Goal: Complete application form

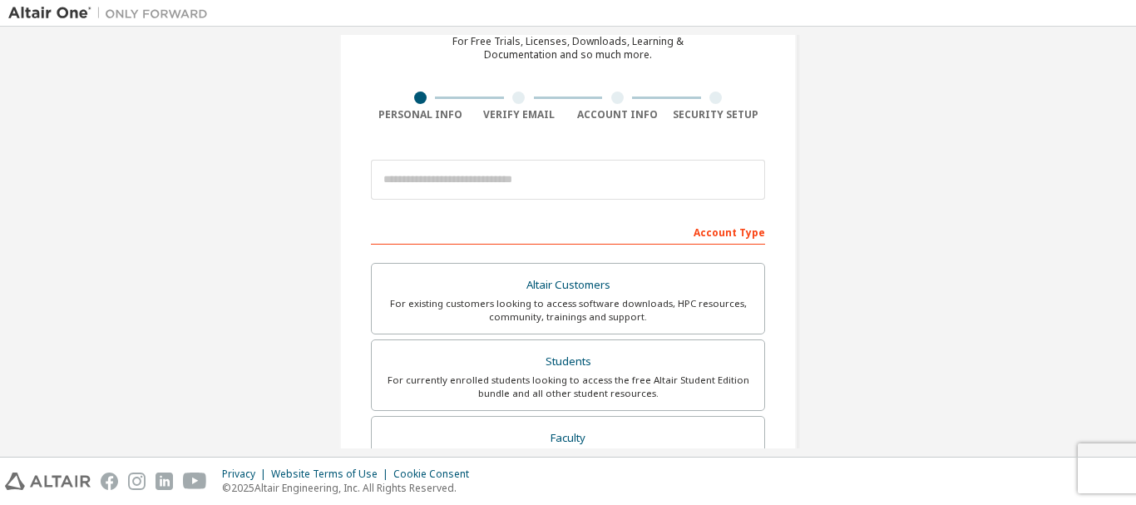
scroll to position [82, 0]
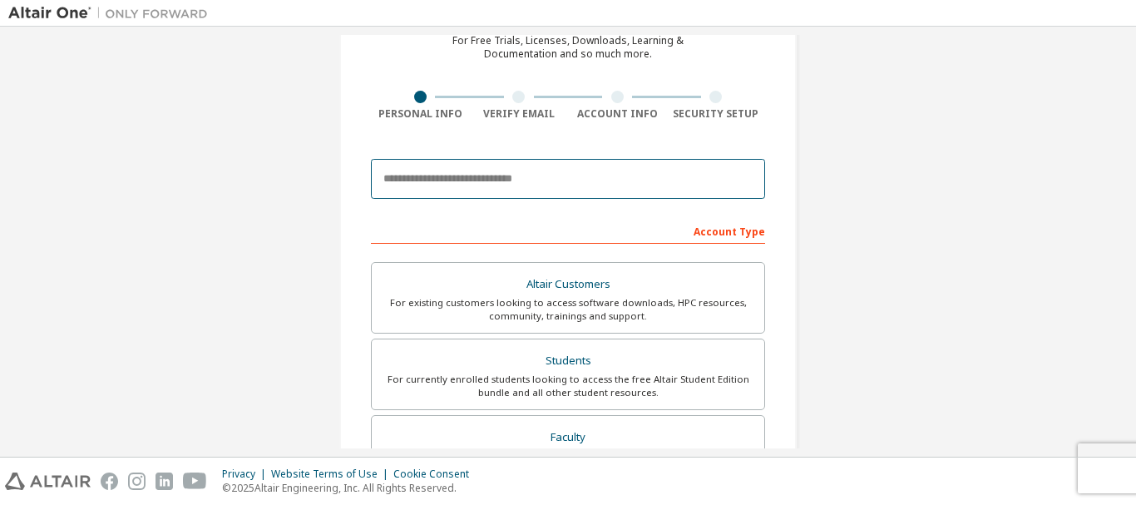
click at [573, 184] on input "email" at bounding box center [568, 179] width 394 height 40
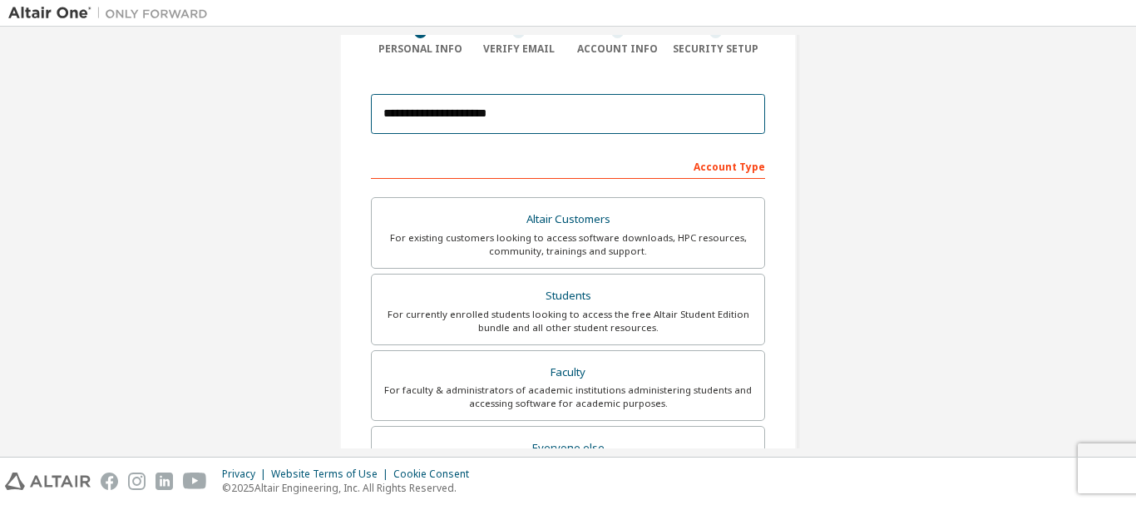
scroll to position [150, 0]
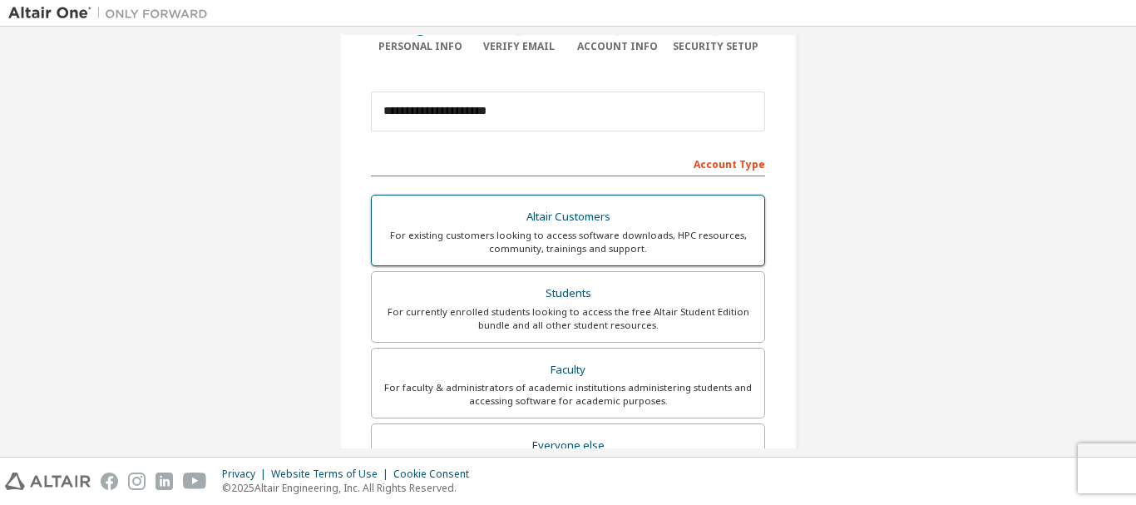
click at [689, 223] on div "Altair Customers" at bounding box center [568, 216] width 372 height 23
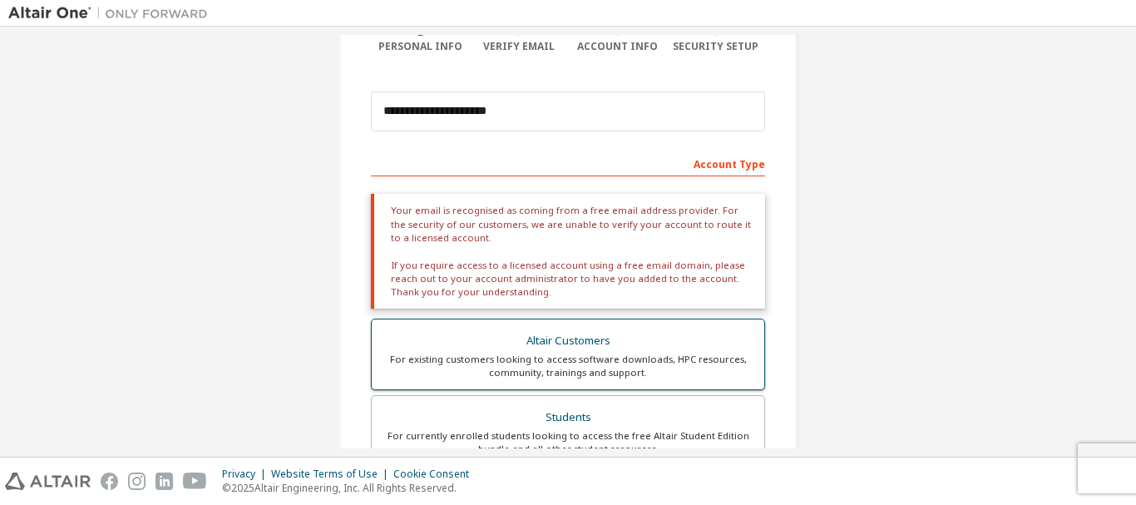
click at [633, 341] on div "Altair Customers" at bounding box center [568, 340] width 372 height 23
click at [546, 376] on div "For existing customers looking to access software downloads, HPC resources, com…" at bounding box center [568, 365] width 372 height 27
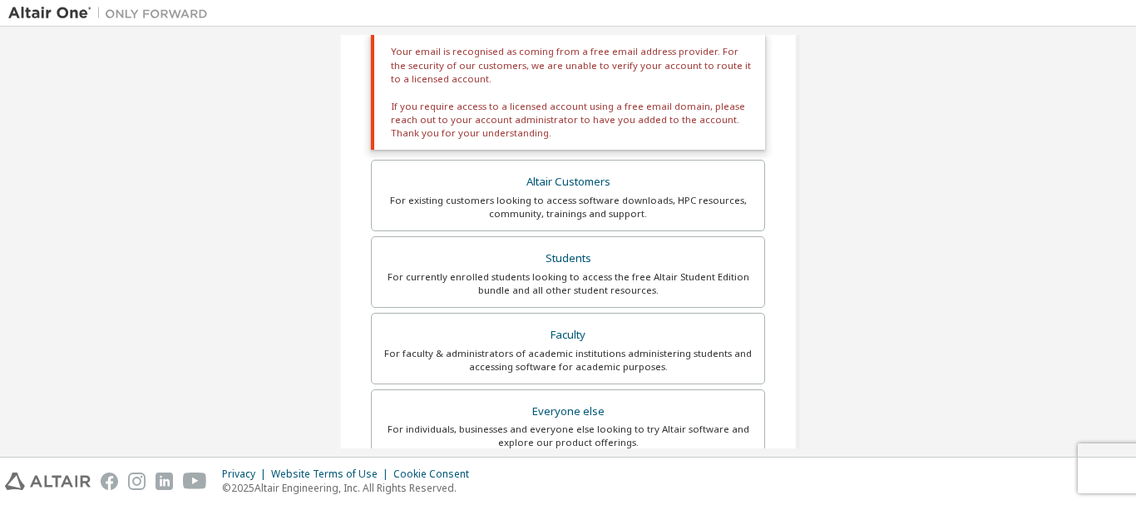
scroll to position [301, 0]
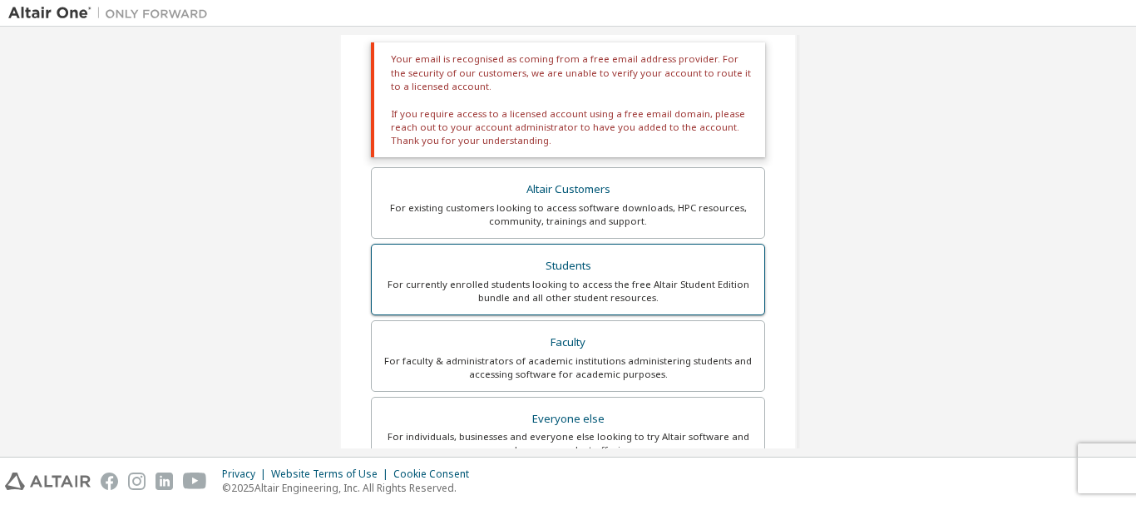
click at [538, 272] on div "Students" at bounding box center [568, 265] width 372 height 23
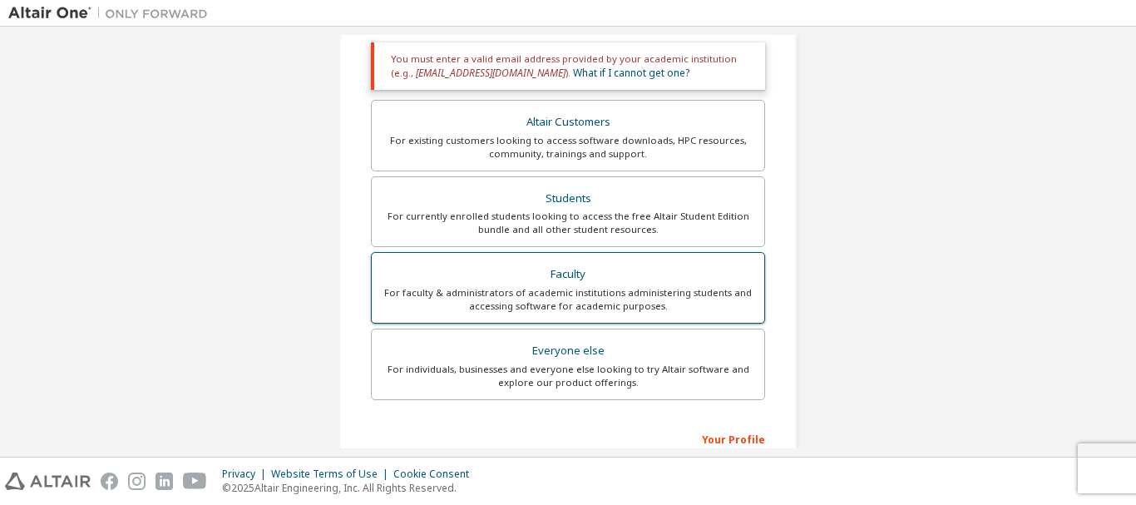
click at [607, 294] on div "For faculty & administrators of academic institutions administering students an…" at bounding box center [568, 299] width 372 height 27
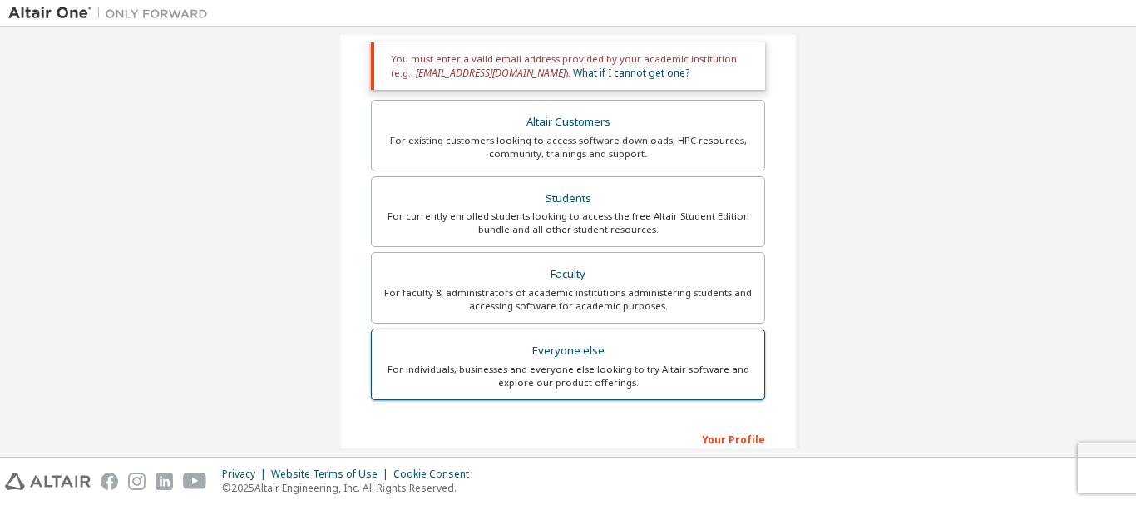
click at [613, 370] on div "For individuals, businesses and everyone else looking to try Altair software an…" at bounding box center [568, 375] width 372 height 27
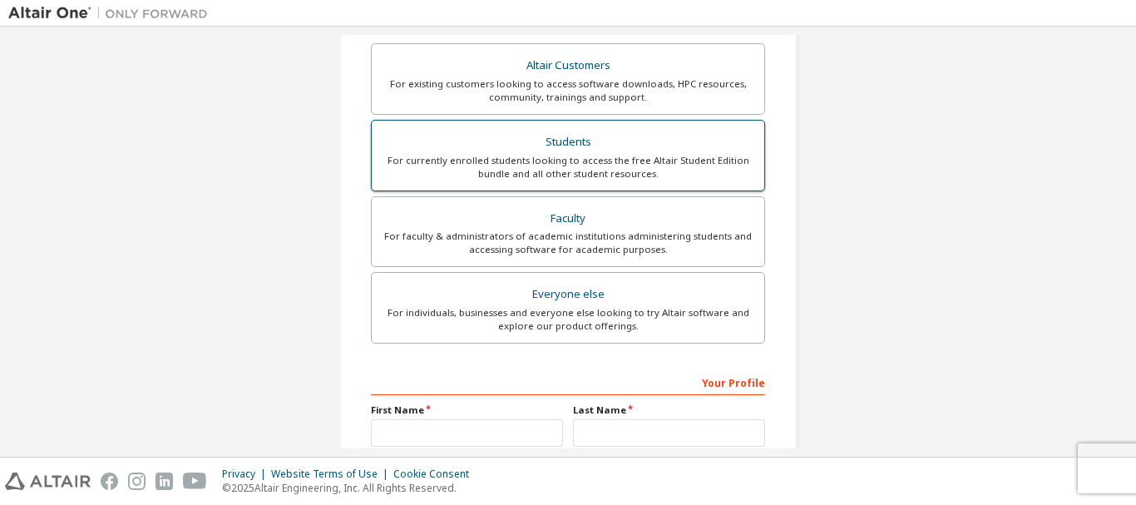
click at [585, 145] on div "Students" at bounding box center [568, 142] width 372 height 23
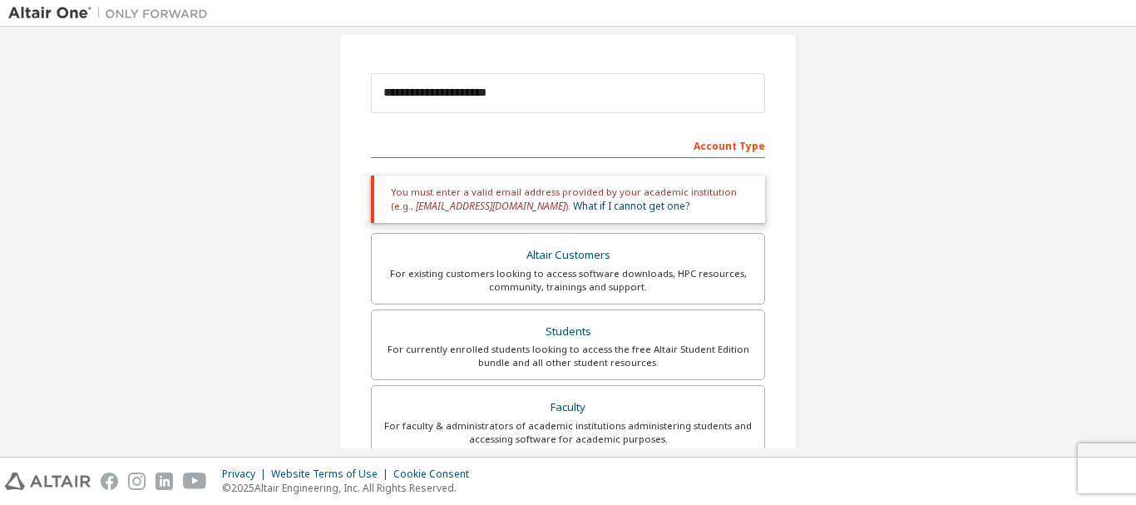
scroll to position [160, 0]
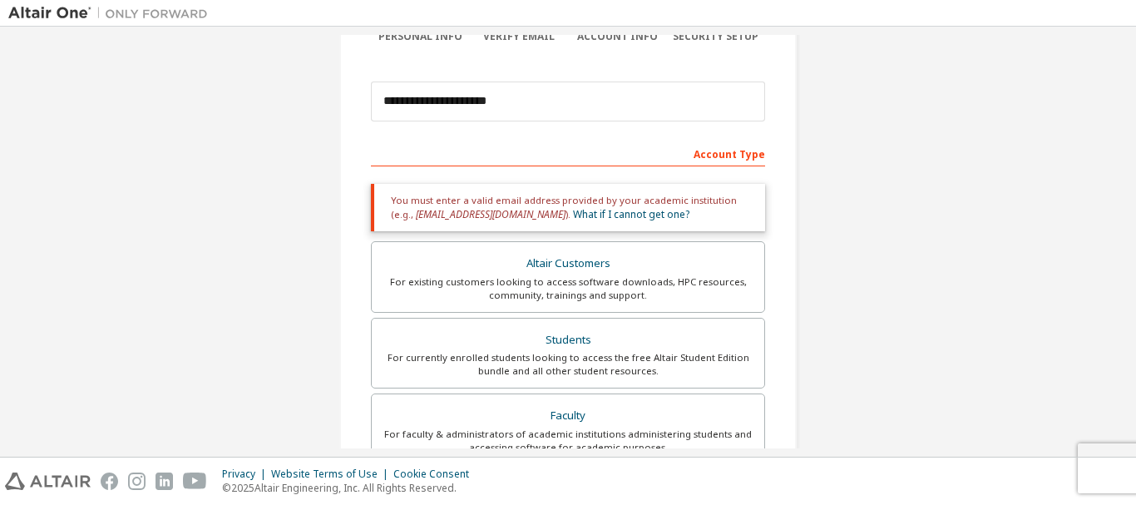
click at [686, 209] on div "You must enter a valid email address provided by your academic institution (e.g…" at bounding box center [568, 207] width 394 height 47
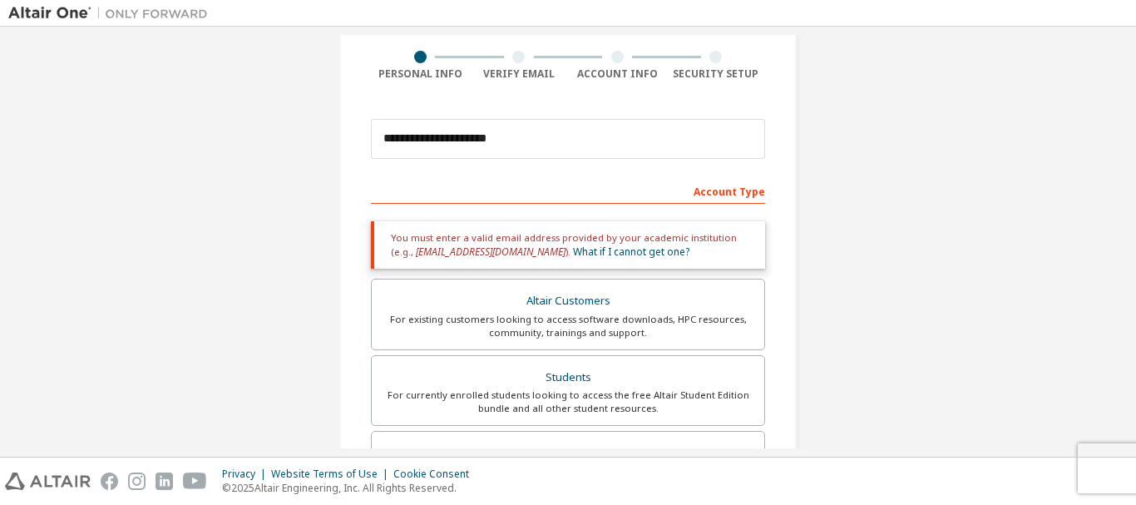
scroll to position [130, 0]
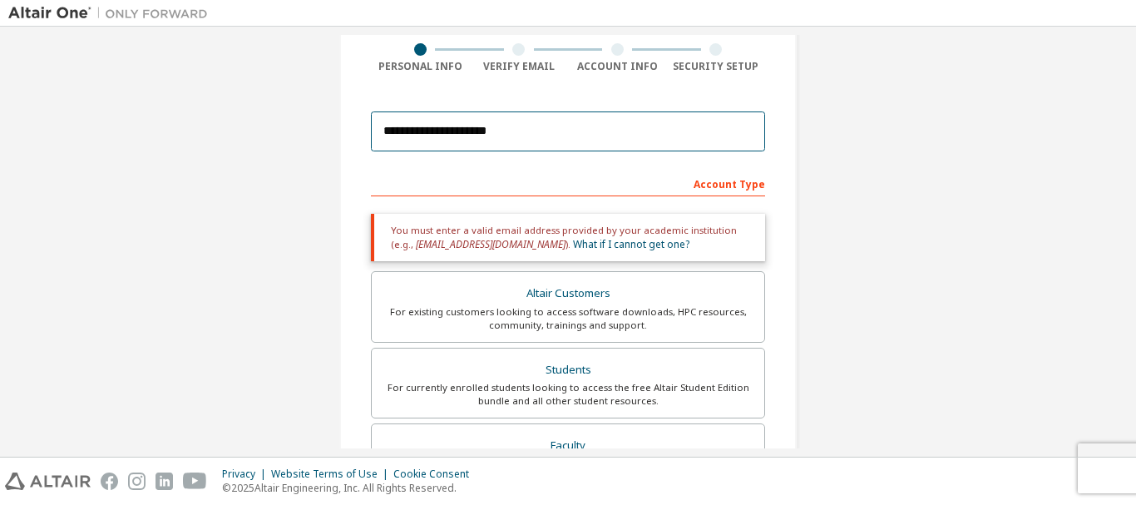
click at [559, 136] on input "**********" at bounding box center [568, 131] width 394 height 40
type input "**********"
